Goal: Browse casually

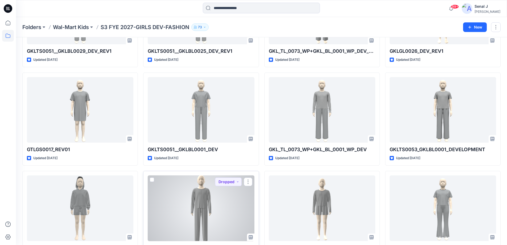
scroll to position [213, 0]
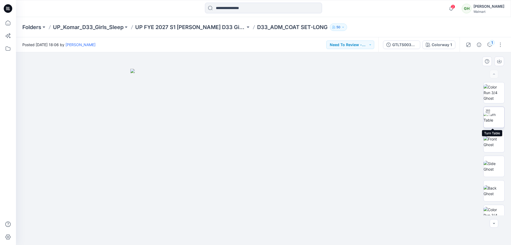
click at [493, 119] on img at bounding box center [494, 117] width 21 height 11
drag, startPoint x: 310, startPoint y: 238, endPoint x: 244, endPoint y: 232, distance: 66.0
click at [244, 232] on icon at bounding box center [264, 229] width 161 height 20
drag, startPoint x: 289, startPoint y: 238, endPoint x: 300, endPoint y: 235, distance: 11.2
click at [300, 235] on div at bounding box center [263, 148] width 495 height 193
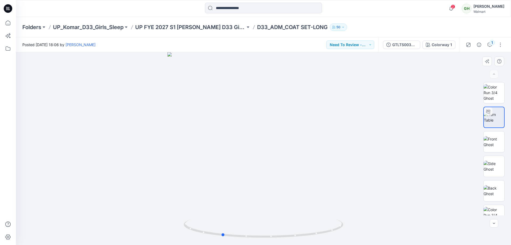
drag, startPoint x: 293, startPoint y: 171, endPoint x: 290, endPoint y: 154, distance: 17.6
click at [290, 154] on div at bounding box center [263, 148] width 495 height 193
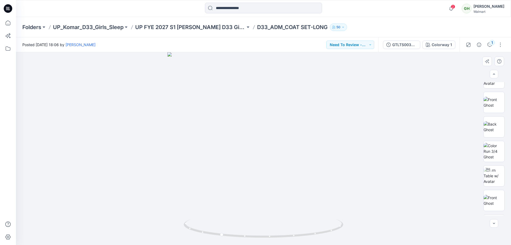
scroll to position [198, 0]
click at [499, 143] on img at bounding box center [494, 139] width 21 height 17
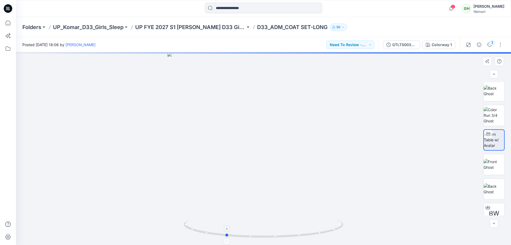
drag, startPoint x: 293, startPoint y: 235, endPoint x: 255, endPoint y: 233, distance: 37.9
click at [255, 233] on icon at bounding box center [264, 229] width 161 height 20
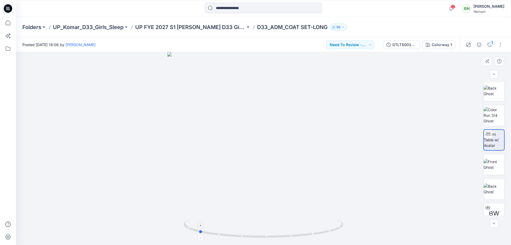
drag, startPoint x: 306, startPoint y: 233, endPoint x: 279, endPoint y: 219, distance: 30.5
click at [279, 219] on icon at bounding box center [264, 229] width 161 height 20
